Goal: Navigation & Orientation: Find specific page/section

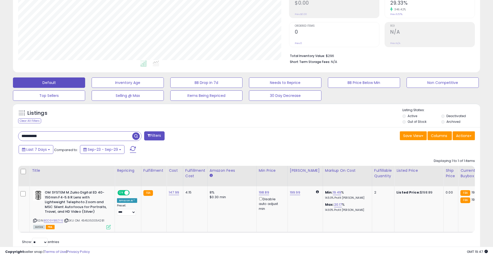
scroll to position [105, 0]
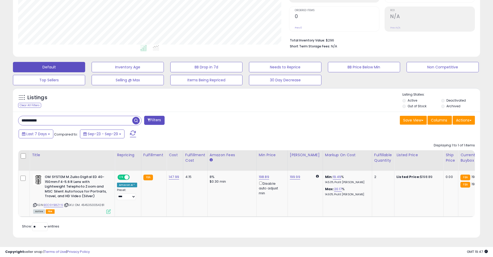
click at [109, 117] on input "**********" at bounding box center [75, 120] width 114 height 9
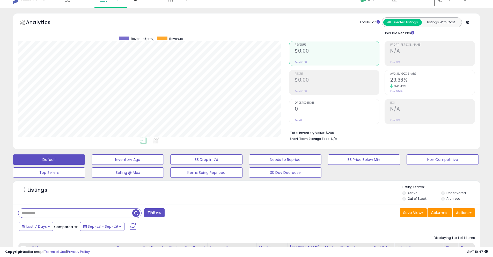
scroll to position [0, 0]
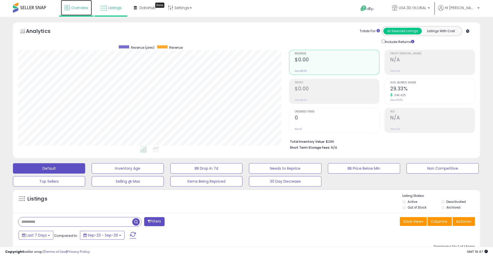
click at [72, 12] on link "Overview" at bounding box center [76, 8] width 31 height 16
